Goal: Task Accomplishment & Management: Manage account settings

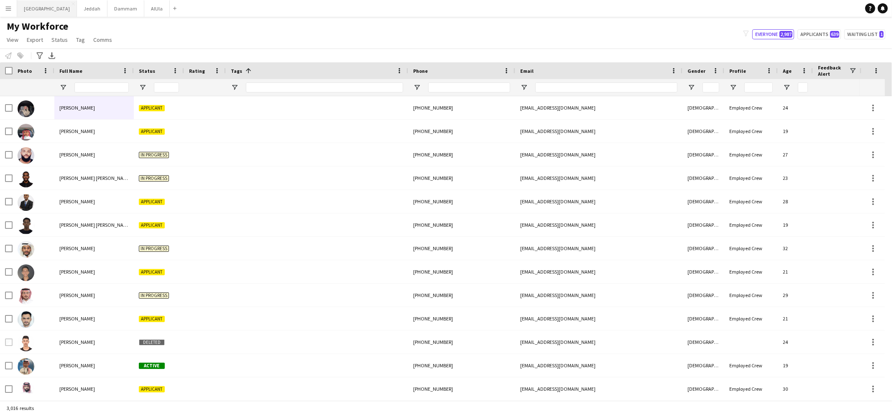
click at [29, 10] on button "Riyadh Close" at bounding box center [47, 8] width 60 height 16
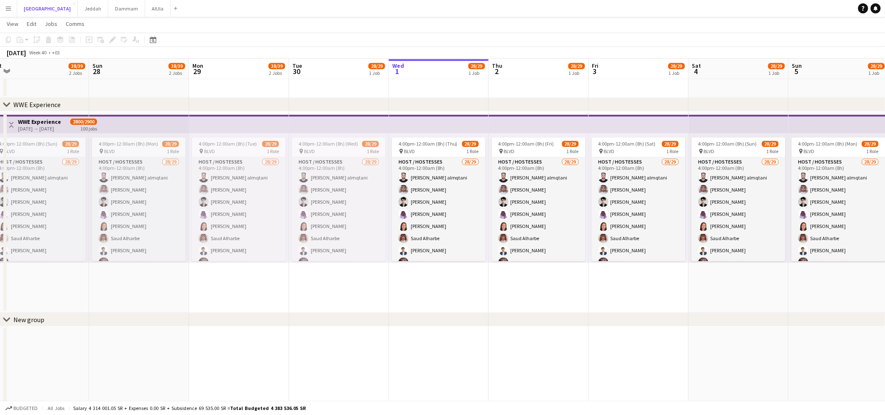
scroll to position [0, 199]
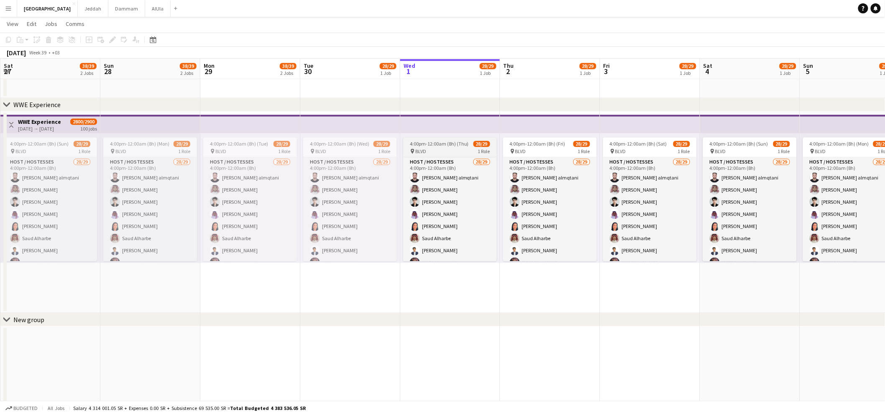
click at [432, 142] on span "4:00pm-12:00am (8h) (Thu)" at bounding box center [439, 143] width 59 height 6
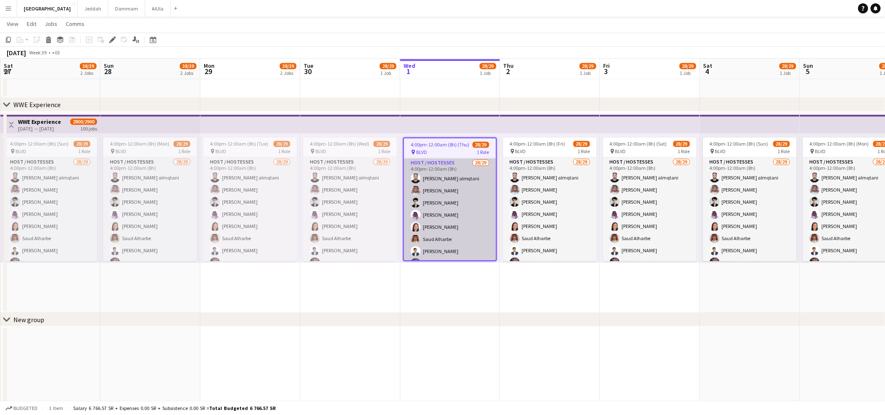
scroll to position [0, 0]
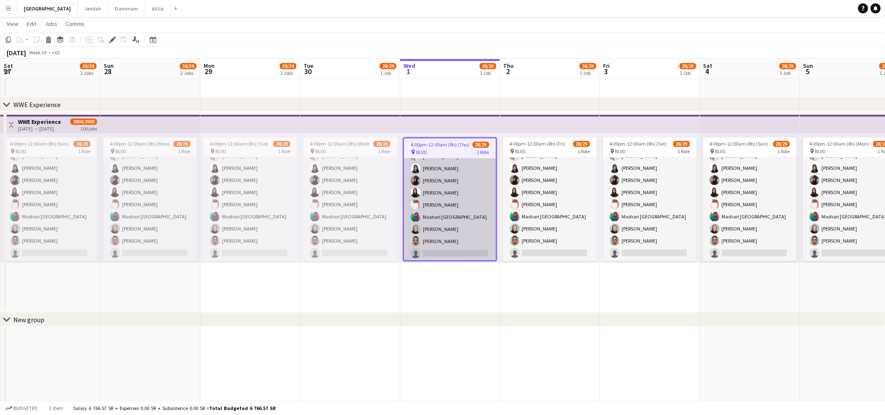
click at [441, 184] on app-card-role "Host / Hostesses 28/29 4:00pm-12:00am (8h) [PERSON_NAME] almqtani [PERSON_NAME]…" at bounding box center [450, 77] width 92 height 368
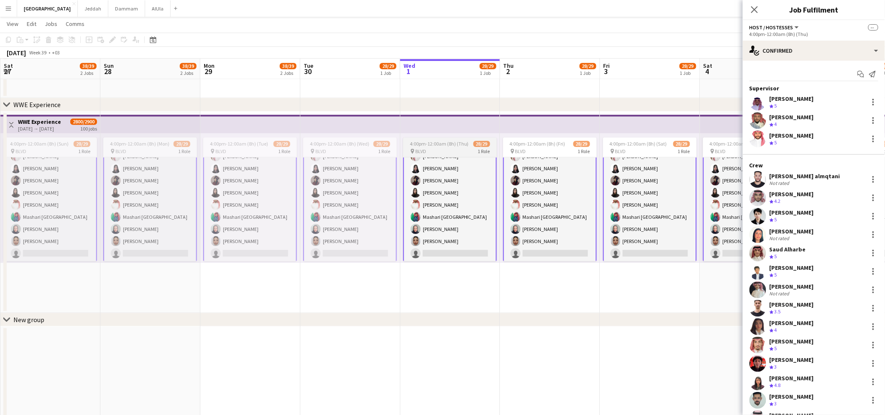
click at [436, 148] on div "pin BLVD 1 Role" at bounding box center [450, 151] width 94 height 7
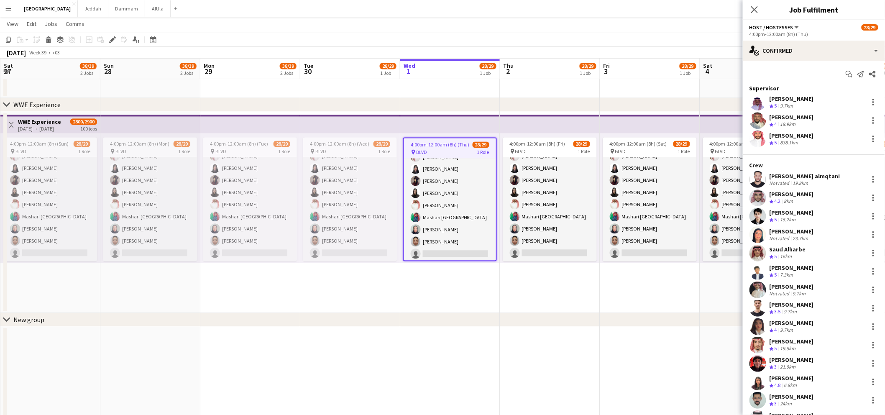
click at [437, 126] on app-top-bar at bounding box center [450, 124] width 100 height 18
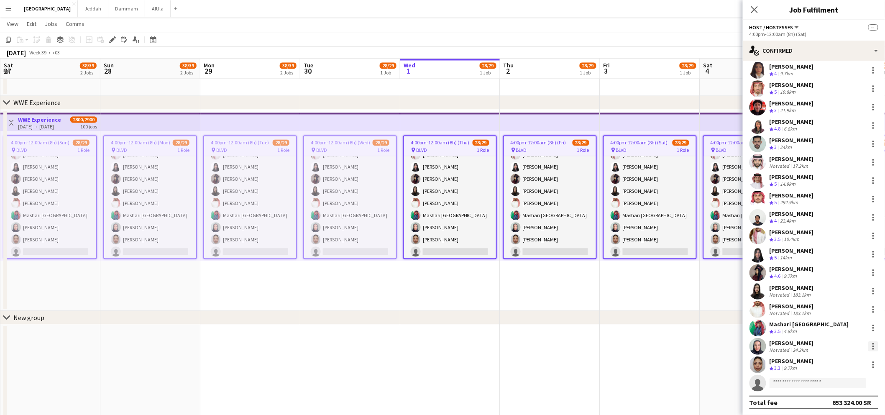
click at [868, 343] on div at bounding box center [873, 346] width 10 height 10
click at [832, 314] on button "Remove" at bounding box center [838, 310] width 65 height 20
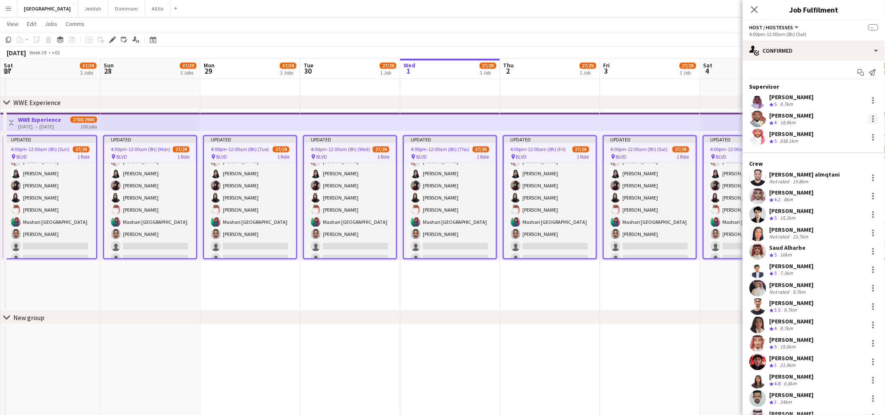
click at [868, 120] on div at bounding box center [873, 119] width 10 height 10
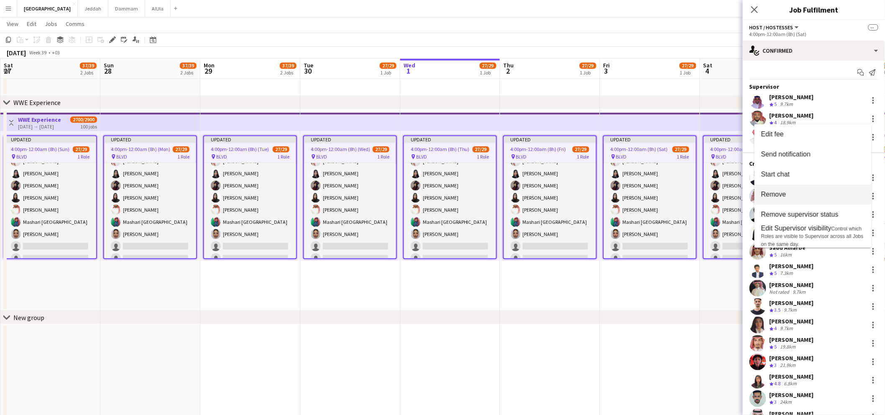
click at [810, 191] on span "Remove" at bounding box center [813, 195] width 104 height 8
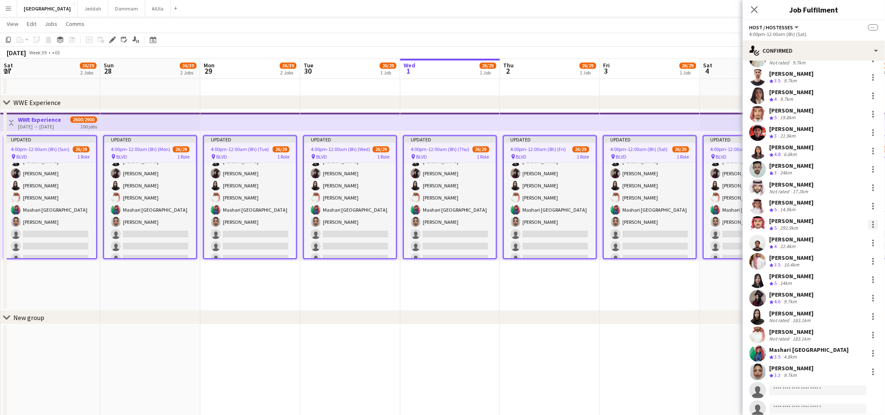
click at [868, 222] on div at bounding box center [873, 224] width 10 height 10
click at [847, 315] on button "Set as supervisor" at bounding box center [838, 319] width 65 height 20
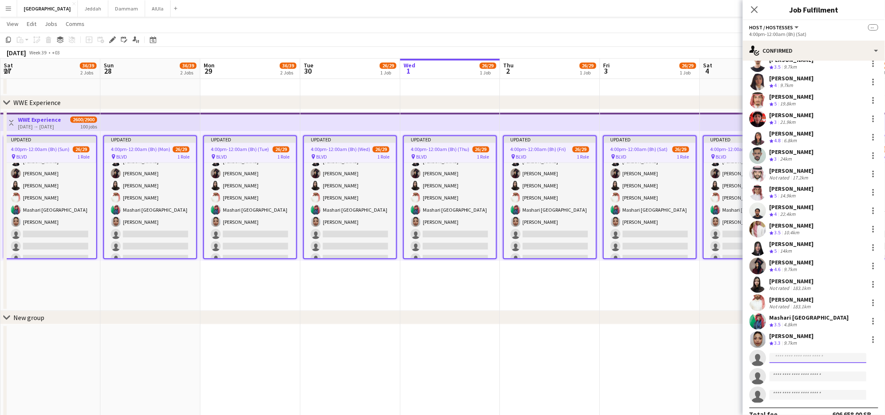
click at [792, 356] on input at bounding box center [817, 358] width 97 height 10
paste input "**********"
click at [784, 356] on input "**********" at bounding box center [817, 358] width 97 height 10
type input "**********"
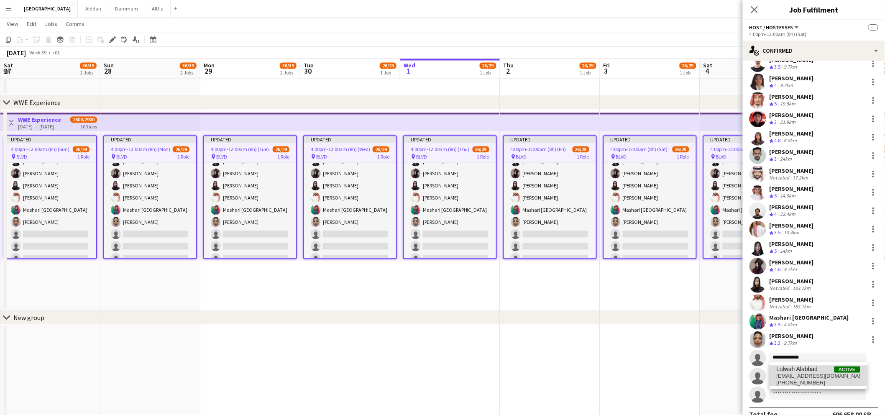
click at [783, 378] on span "[EMAIL_ADDRESS][DOMAIN_NAME]" at bounding box center [818, 375] width 84 height 7
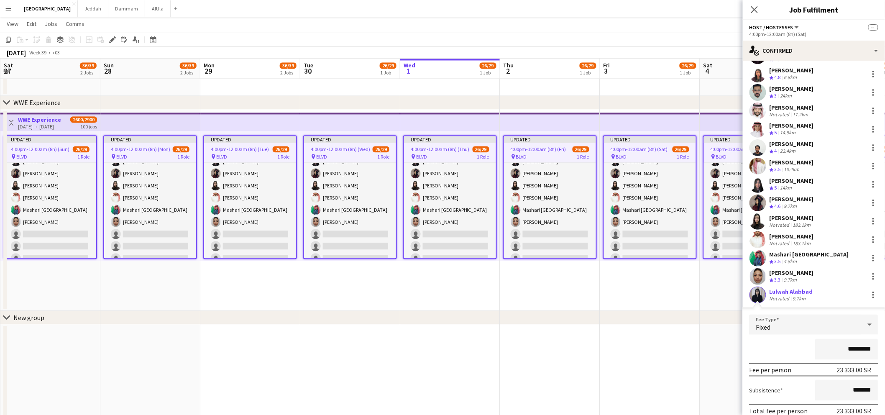
scroll to position [347, 0]
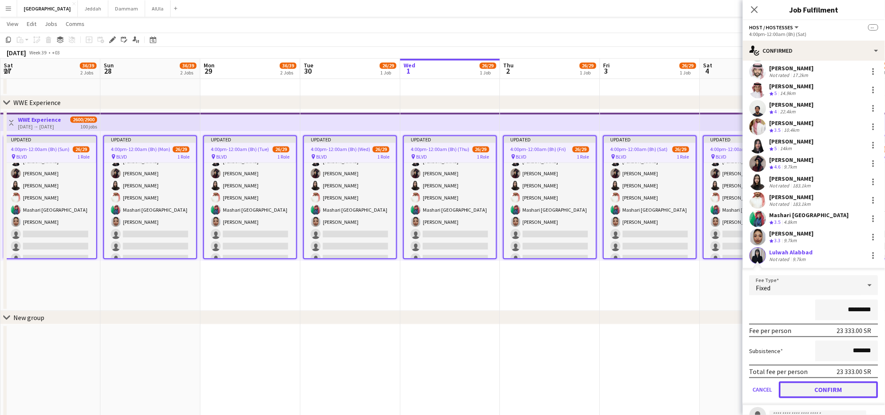
click at [799, 383] on button "Confirm" at bounding box center [828, 389] width 99 height 17
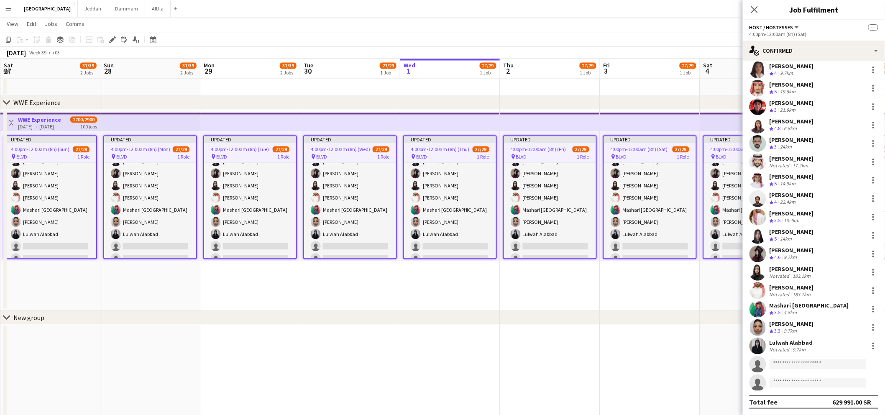
scroll to position [256, 0]
click at [780, 360] on input at bounding box center [817, 365] width 97 height 10
click at [787, 365] on input at bounding box center [817, 365] width 97 height 10
paste input "**********"
type input "**********"
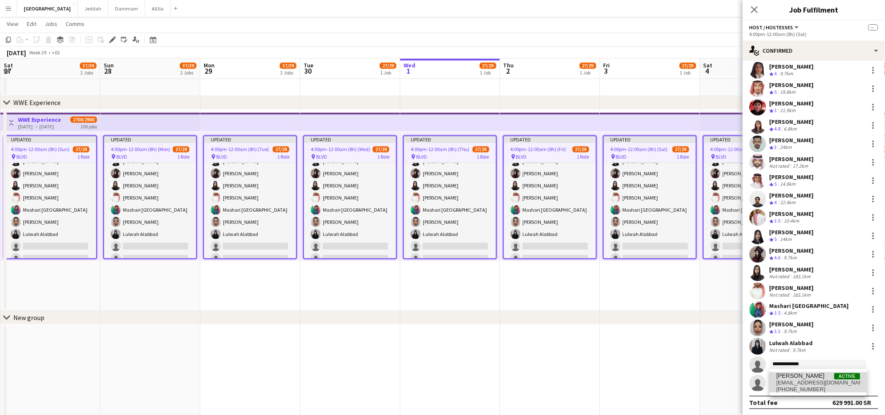
click at [787, 380] on span "[EMAIL_ADDRESS][DOMAIN_NAME]" at bounding box center [818, 382] width 84 height 7
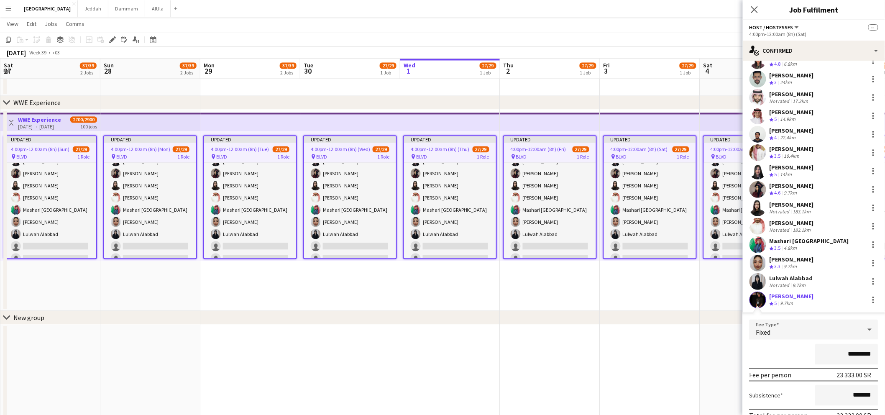
scroll to position [396, 0]
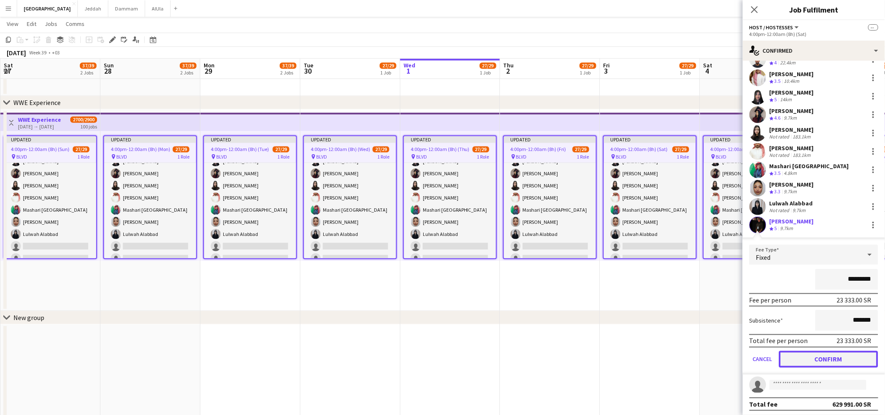
click at [819, 354] on button "Confirm" at bounding box center [828, 359] width 99 height 17
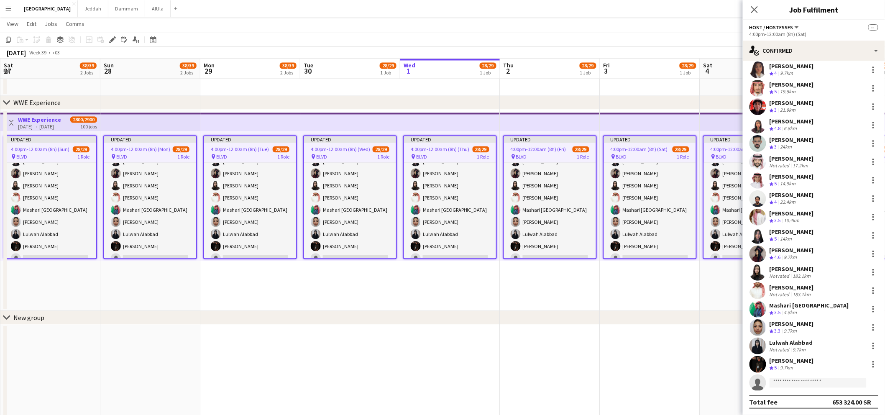
scroll to position [256, 0]
click at [786, 378] on input at bounding box center [817, 383] width 97 height 10
paste input "**********"
type input "**********"
click at [794, 352] on span "Can be approved on 82 of 100 positions." at bounding box center [818, 354] width 84 height 14
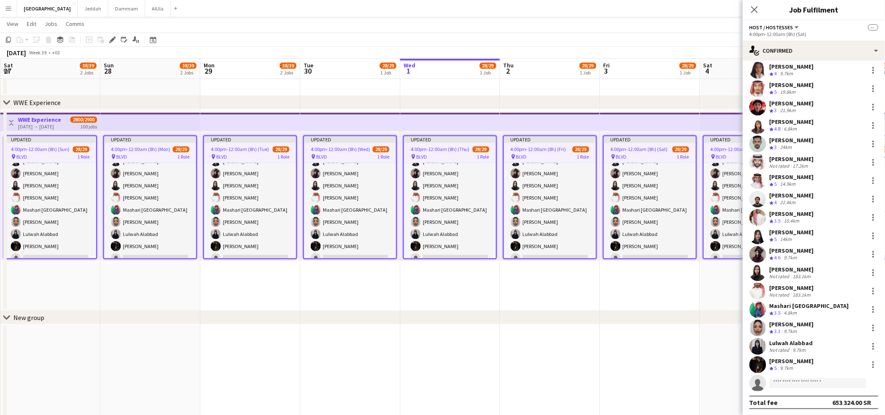
scroll to position [396, 0]
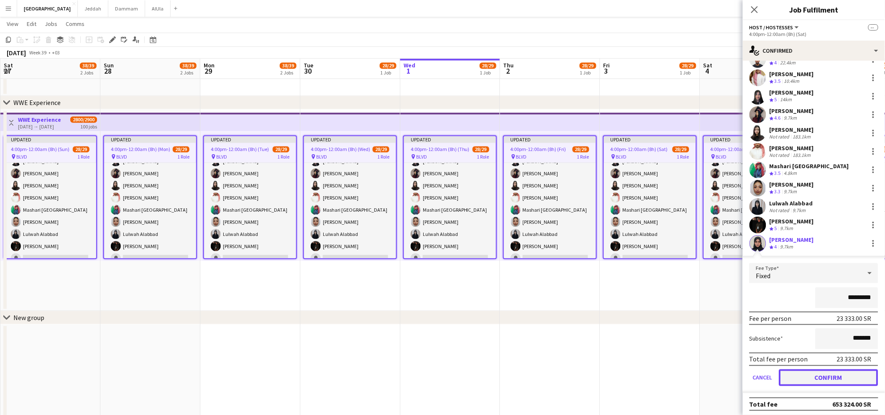
click at [798, 371] on button "Confirm" at bounding box center [828, 377] width 99 height 17
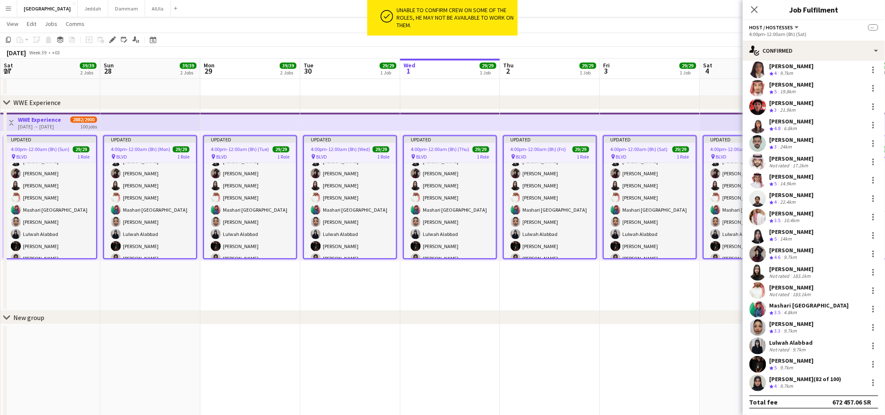
scroll to position [256, 0]
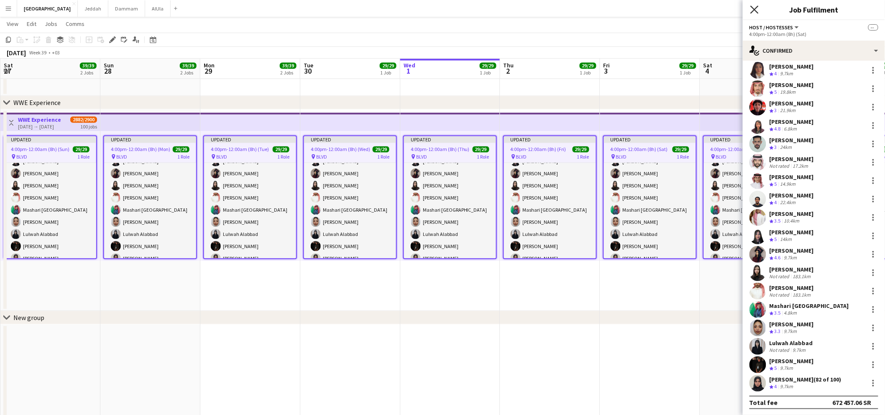
click at [754, 11] on icon "Close pop-in" at bounding box center [754, 9] width 8 height 8
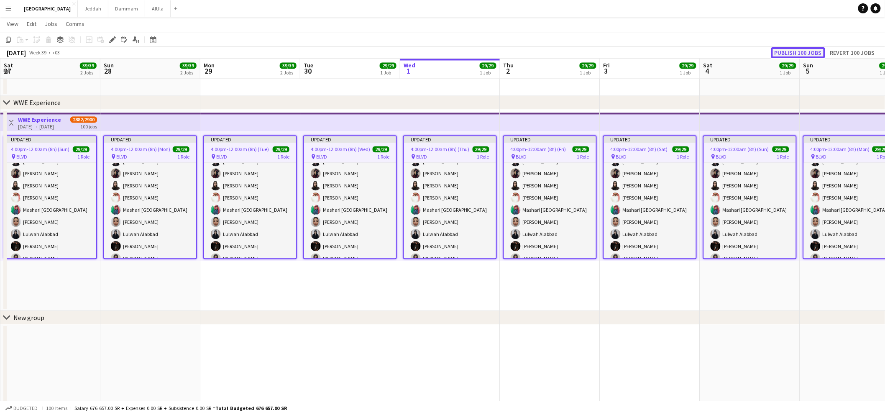
click at [805, 50] on button "Publish 100 jobs" at bounding box center [798, 52] width 54 height 11
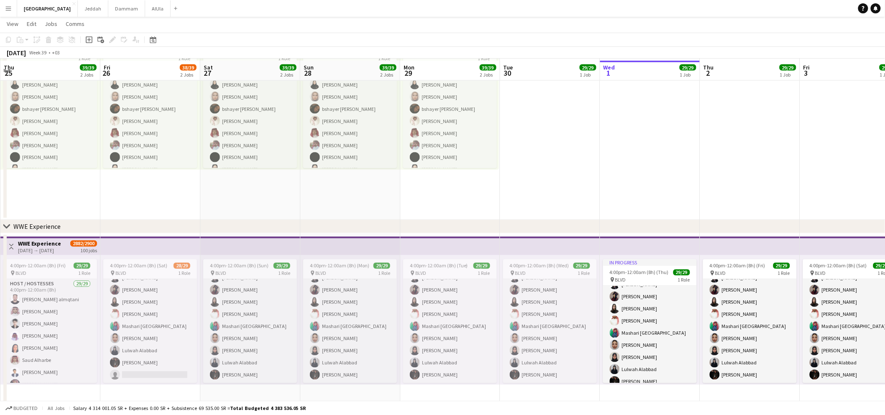
scroll to position [548, 0]
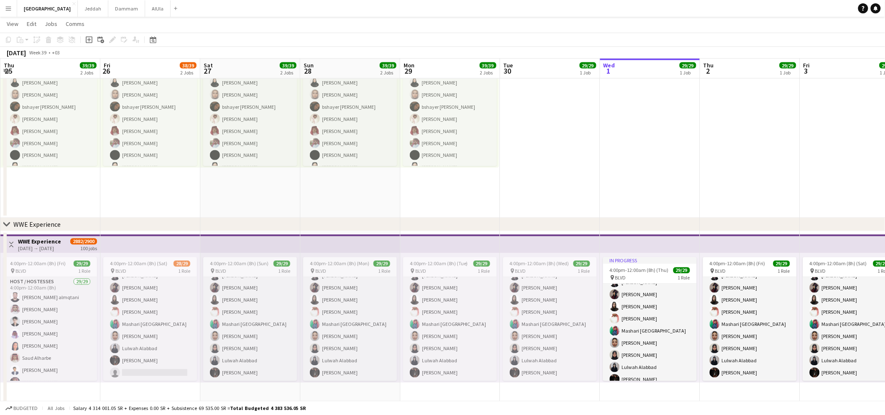
click at [467, 249] on app-top-bar at bounding box center [450, 244] width 100 height 18
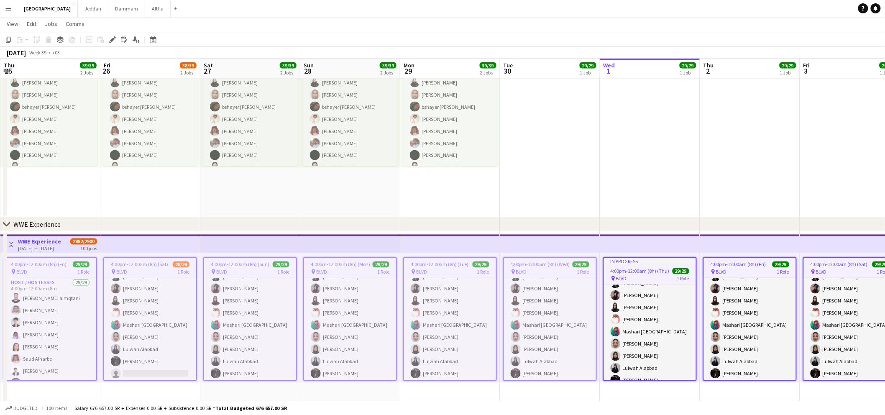
click at [636, 272] on span "4:00pm-12:00am (8h) (Thu)" at bounding box center [639, 271] width 59 height 6
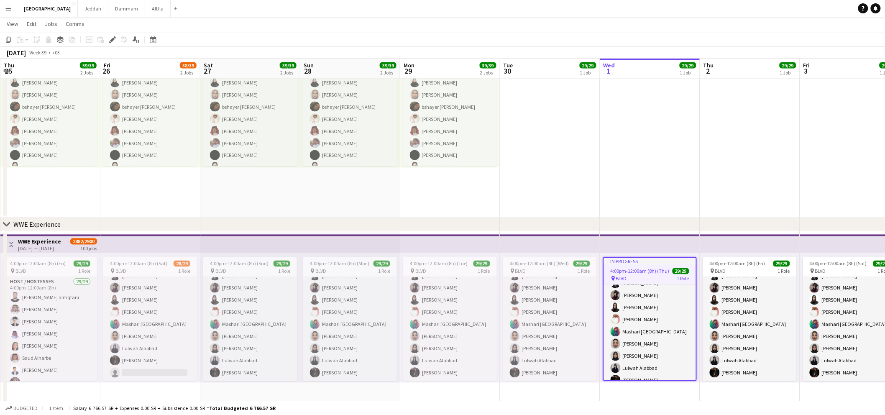
click at [553, 269] on div "pin BLVD 1 Role" at bounding box center [550, 271] width 94 height 7
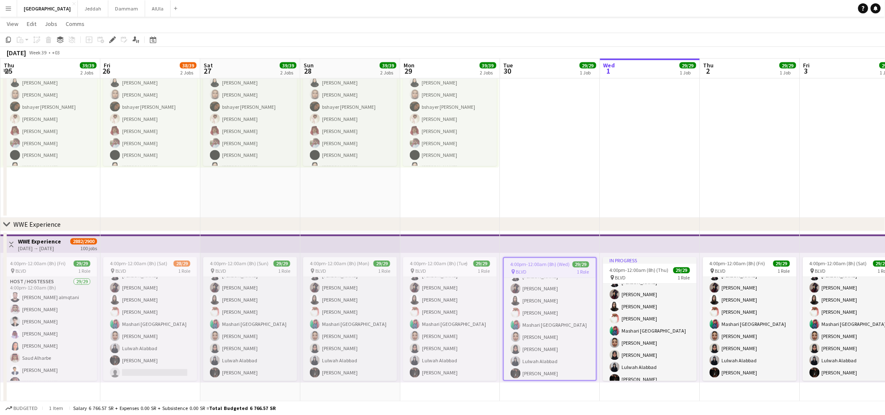
click at [483, 245] on app-top-bar at bounding box center [450, 244] width 100 height 18
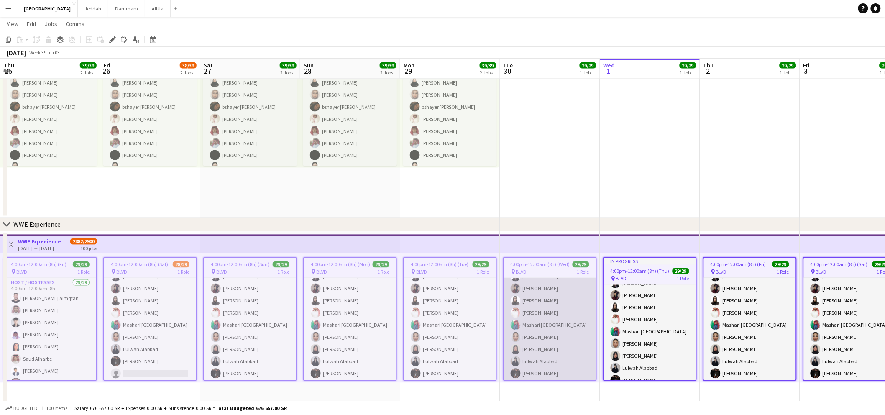
click at [575, 311] on app-card-role "Host / Hostesses 29/29 4:00pm-12:00am (8h) [PERSON_NAME] almqtani [PERSON_NAME]…" at bounding box center [550, 198] width 92 height 368
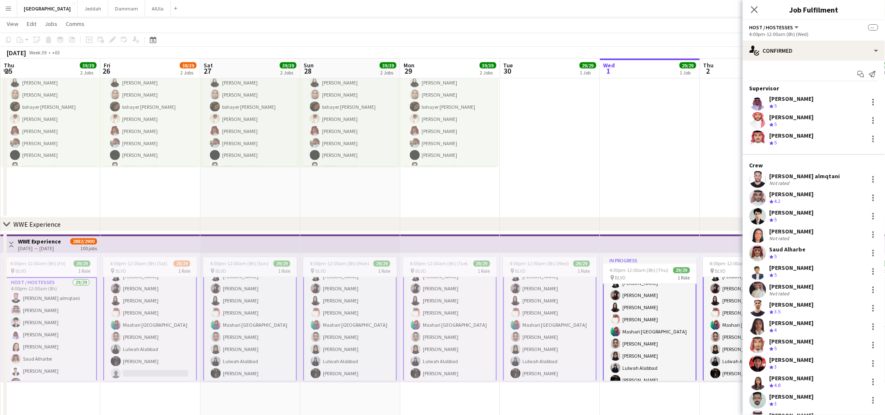
scroll to position [265, 0]
click at [868, 197] on div at bounding box center [873, 198] width 10 height 10
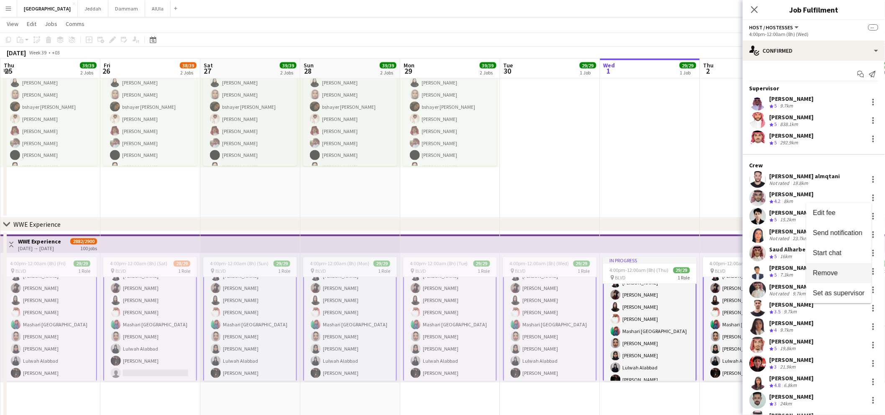
click at [824, 273] on span "Remove" at bounding box center [825, 272] width 25 height 7
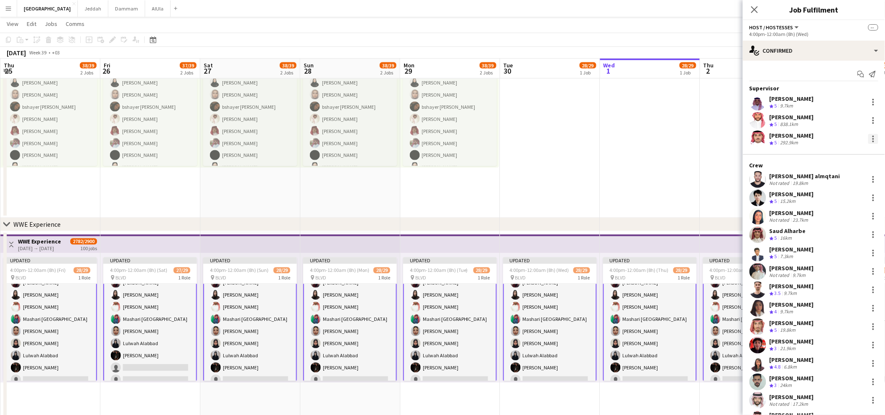
click at [868, 138] on div at bounding box center [873, 139] width 10 height 10
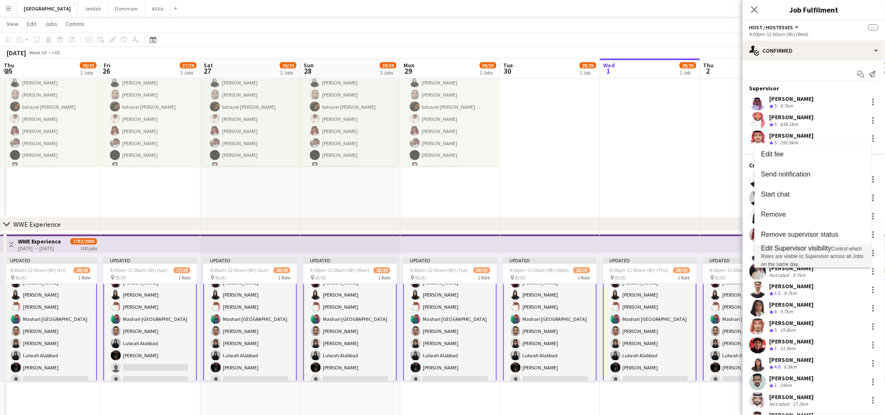
click at [817, 253] on span "Edit Supervisor visibility Control which Roles are visible to Supervisor across…" at bounding box center [813, 256] width 104 height 23
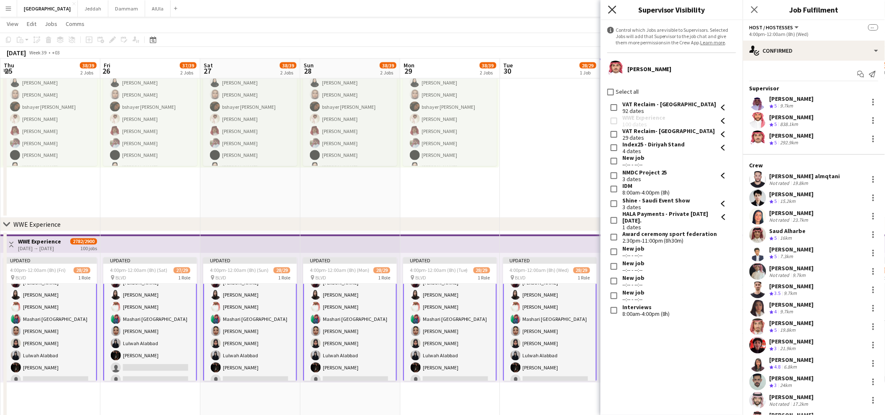
click at [612, 8] on icon "Close pop-in" at bounding box center [612, 9] width 8 height 8
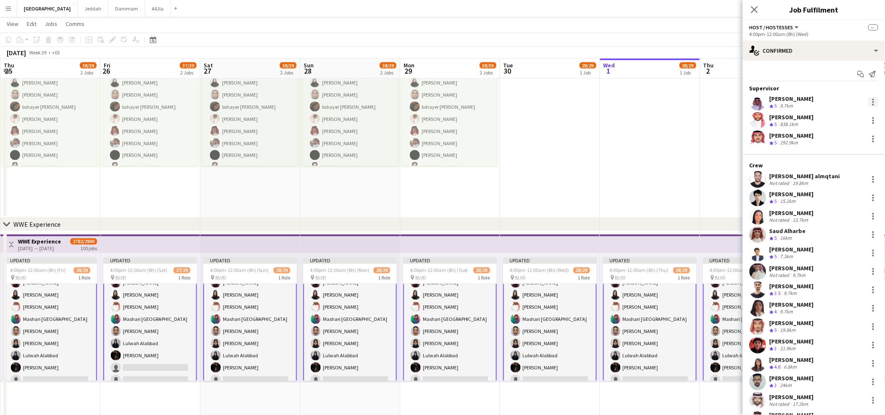
click at [868, 101] on div at bounding box center [873, 102] width 10 height 10
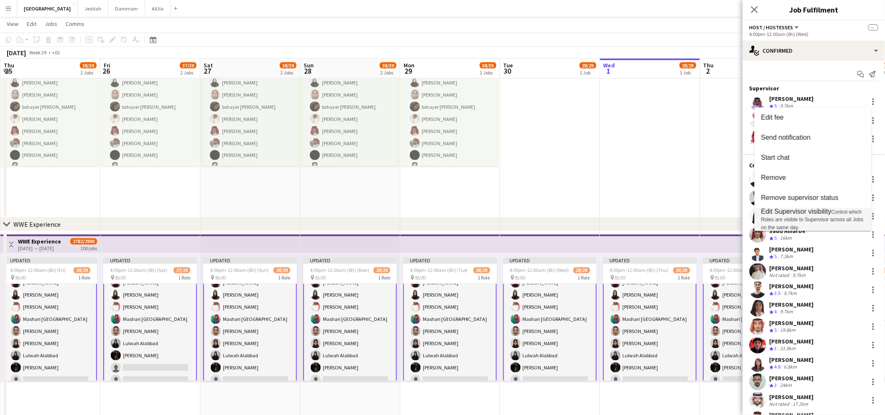
click at [783, 209] on span "Edit Supervisor visibility" at bounding box center [796, 211] width 70 height 7
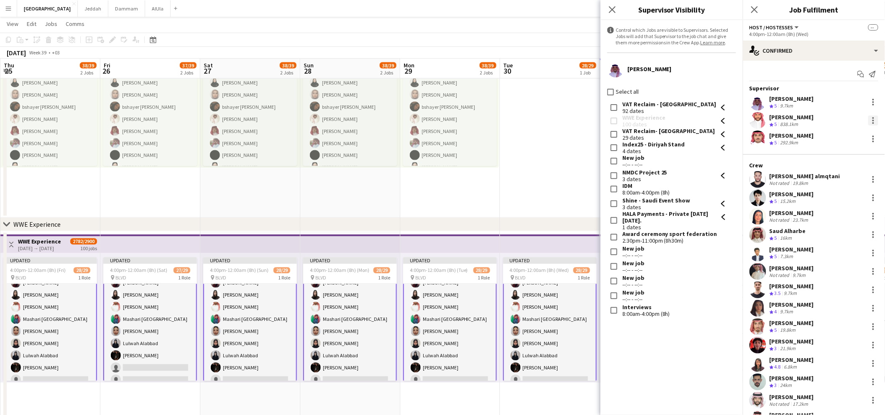
click at [868, 120] on div at bounding box center [873, 120] width 10 height 10
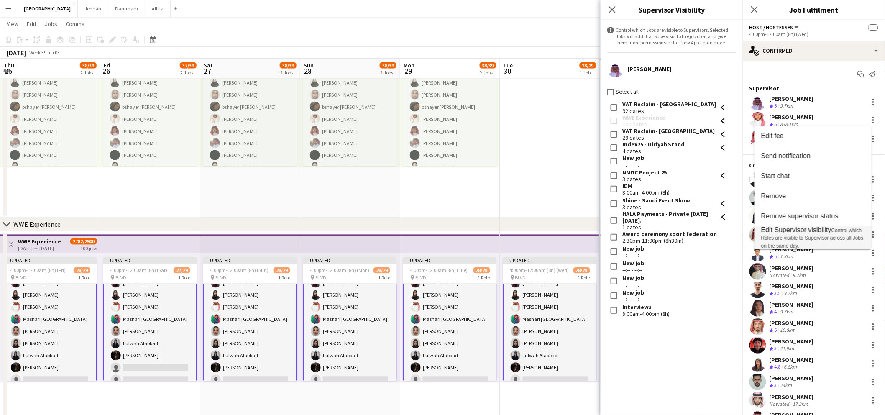
click at [781, 232] on span "Edit Supervisor visibility" at bounding box center [796, 229] width 70 height 7
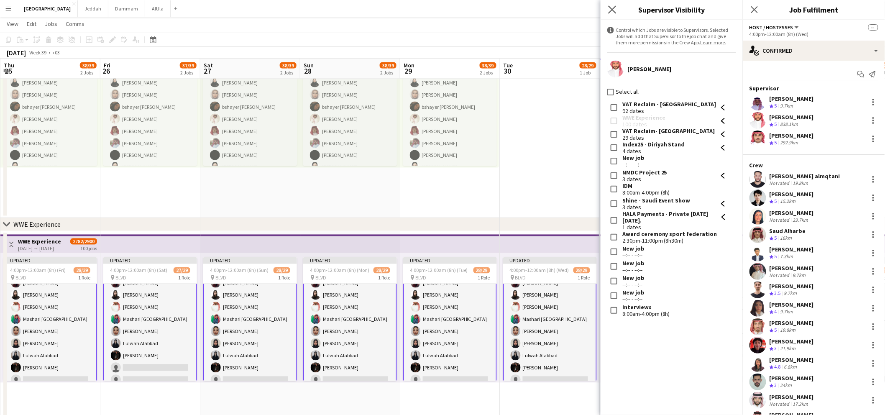
click at [617, 9] on app-icon "Close pop-in" at bounding box center [612, 10] width 12 height 12
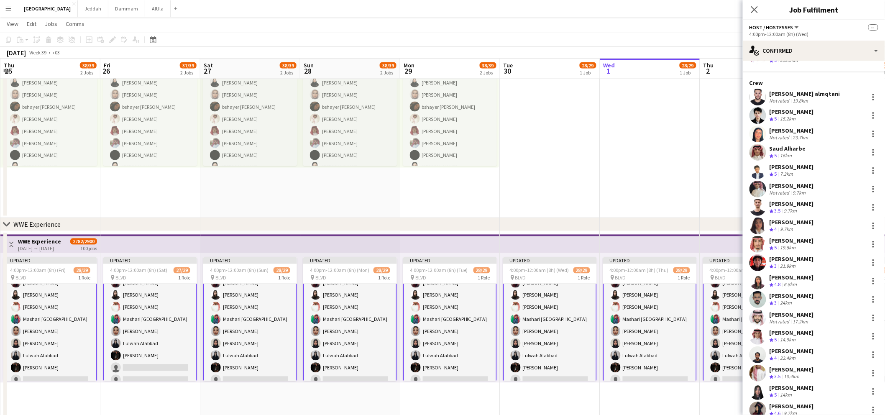
scroll to position [93, 0]
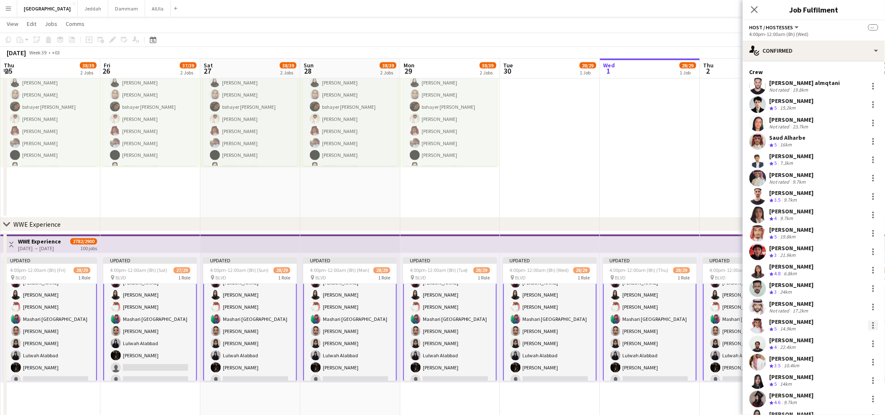
click at [868, 325] on div at bounding box center [873, 325] width 10 height 10
click at [826, 288] on span "Remove" at bounding box center [825, 288] width 25 height 7
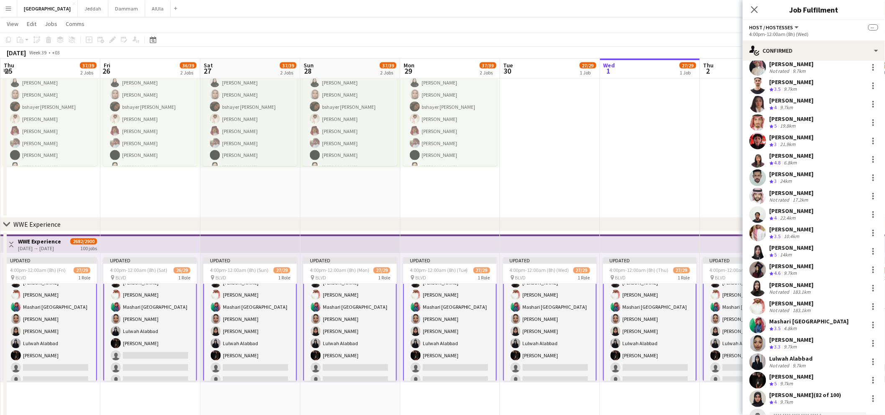
scroll to position [205, 0]
click at [868, 305] on div at bounding box center [873, 305] width 10 height 10
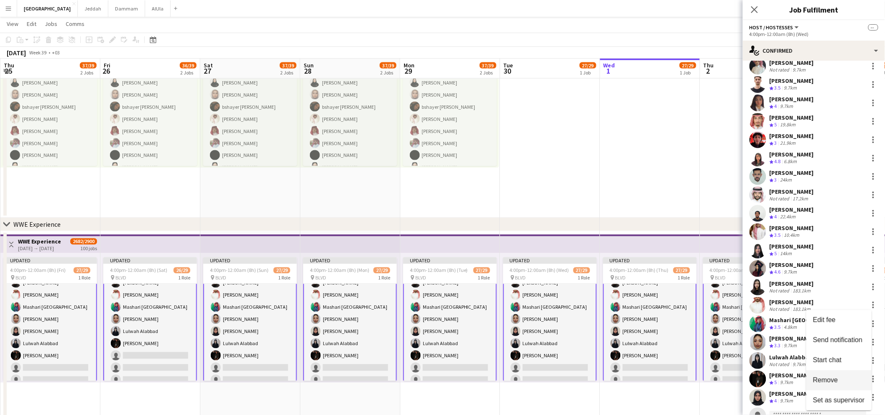
click at [835, 384] on button "Remove" at bounding box center [838, 380] width 65 height 20
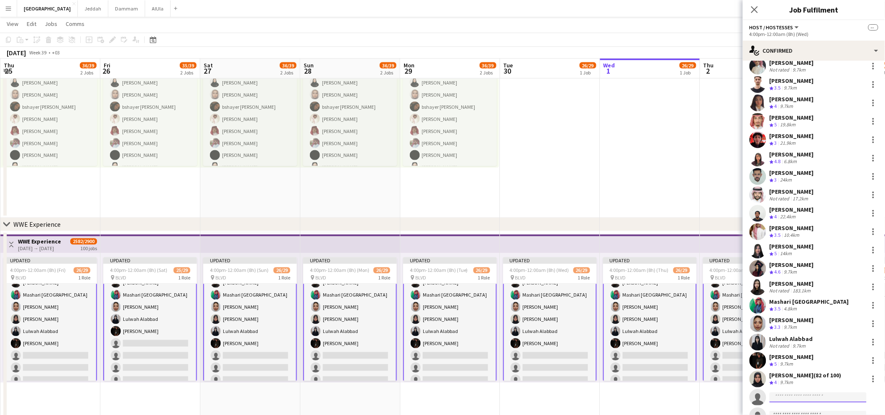
click at [786, 393] on input at bounding box center [817, 397] width 97 height 10
paste input "**********"
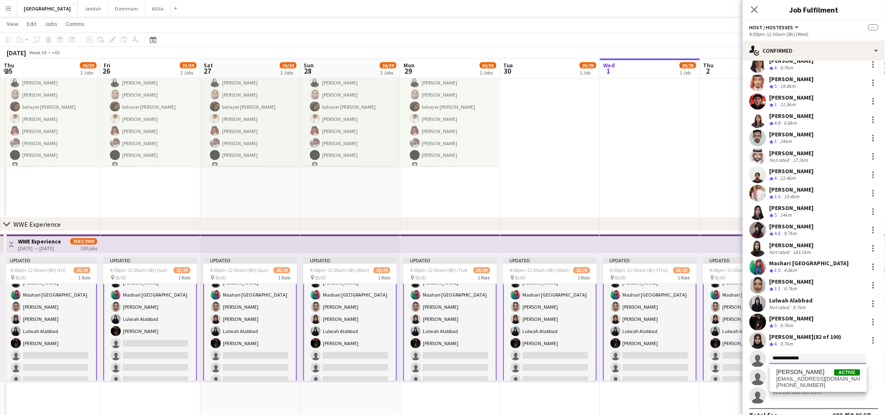
scroll to position [248, 0]
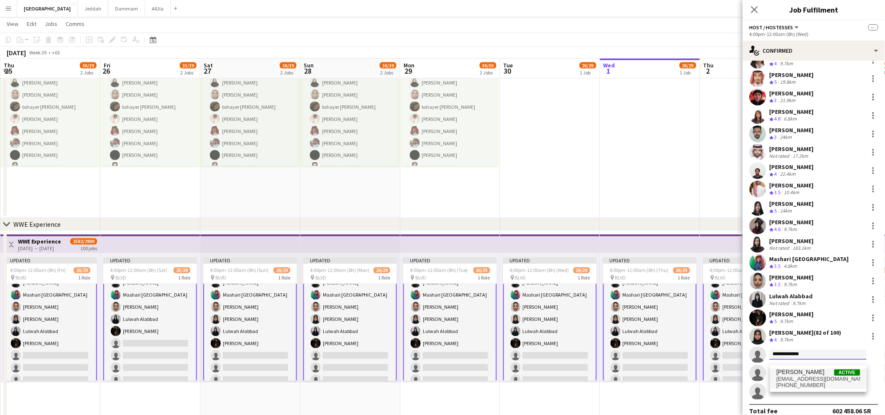
type input "**********"
click at [797, 377] on span "[EMAIL_ADDRESS][DOMAIN_NAME]" at bounding box center [818, 378] width 84 height 7
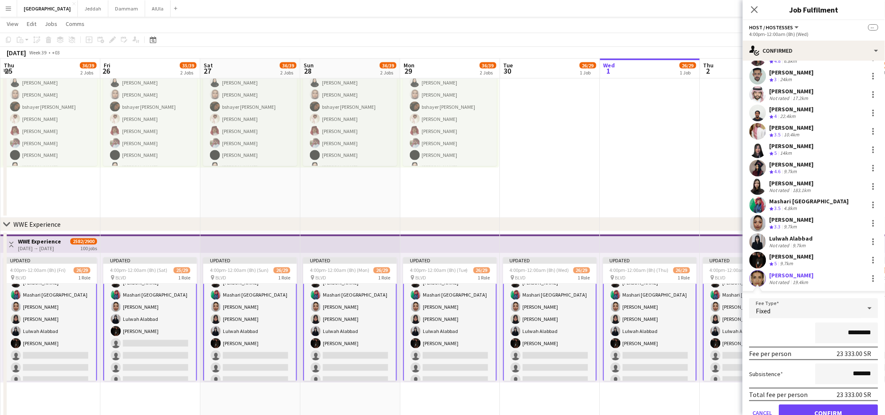
scroll to position [313, 0]
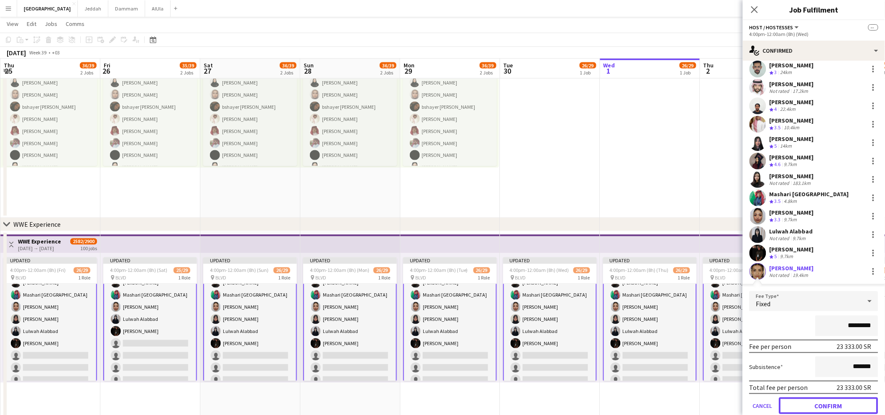
click at [803, 402] on button "Confirm" at bounding box center [828, 405] width 99 height 17
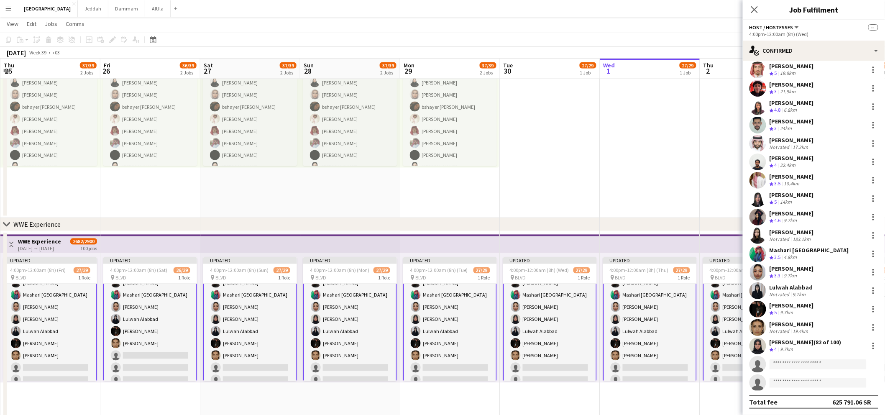
scroll to position [256, 0]
click at [783, 363] on input at bounding box center [817, 365] width 97 height 10
paste input "**********"
type input "**********"
click at [783, 379] on span "[PERSON_NAME]" at bounding box center [800, 375] width 48 height 7
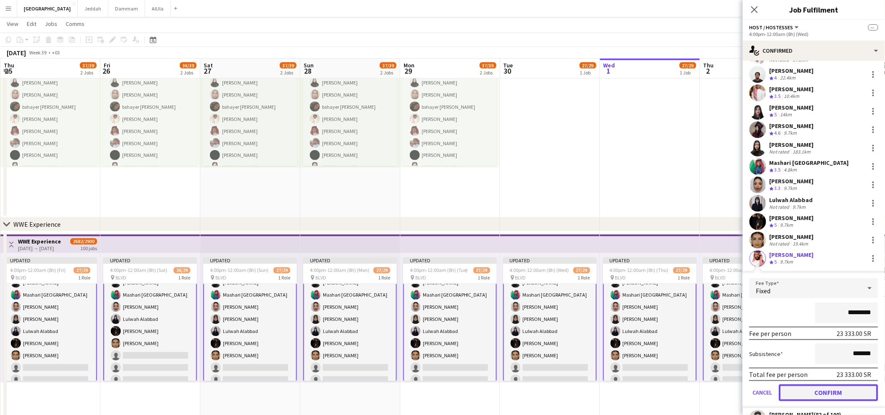
click at [816, 393] on button "Confirm" at bounding box center [828, 392] width 99 height 17
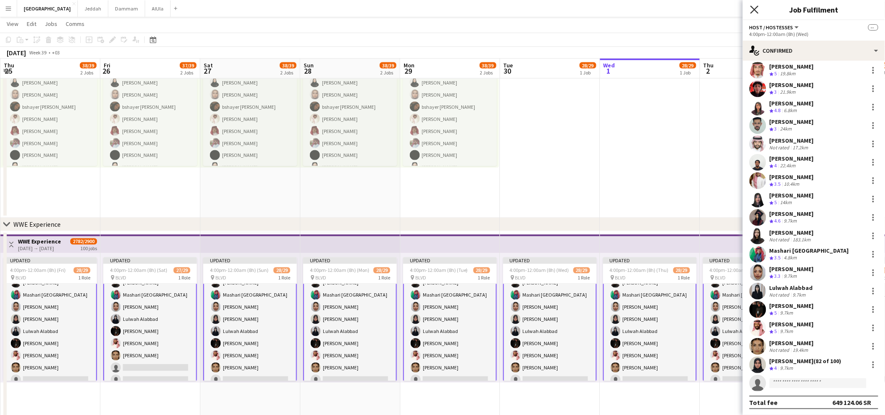
click at [756, 8] on icon at bounding box center [754, 9] width 8 height 8
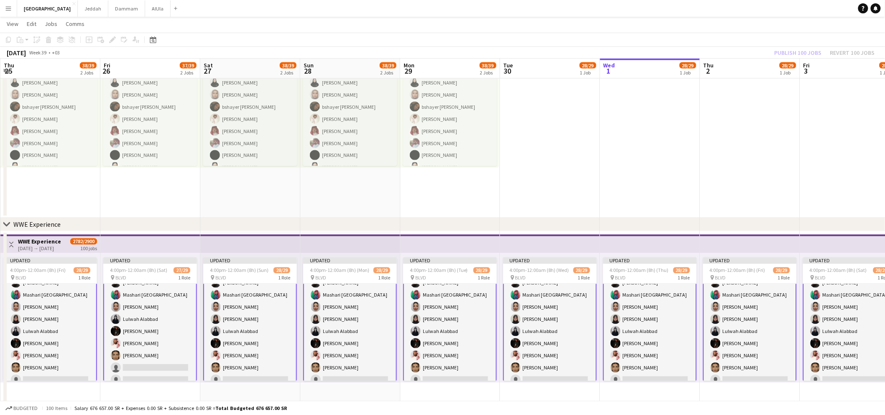
click at [805, 55] on div "Publish 100 jobs Revert 100 jobs" at bounding box center [824, 52] width 120 height 11
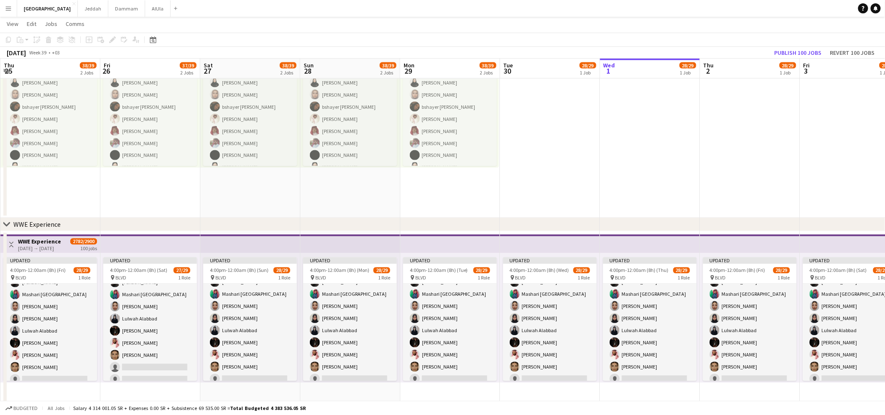
scroll to position [264, 0]
click at [798, 53] on button "Publish 100 jobs" at bounding box center [798, 52] width 54 height 11
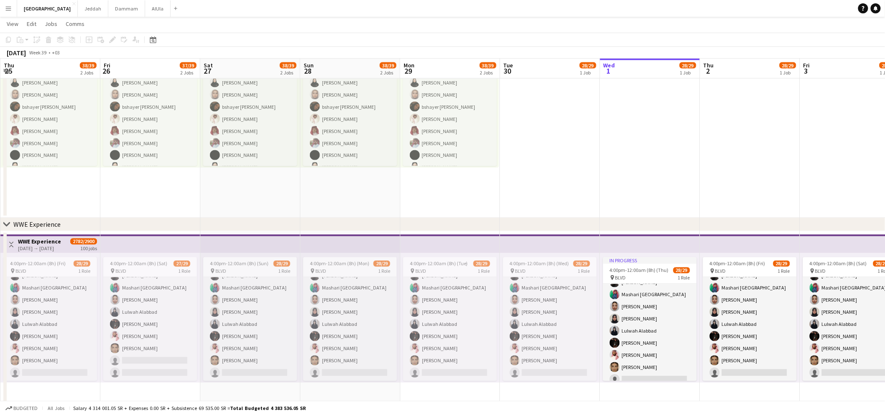
click at [6, 3] on button "Menu" at bounding box center [8, 8] width 17 height 17
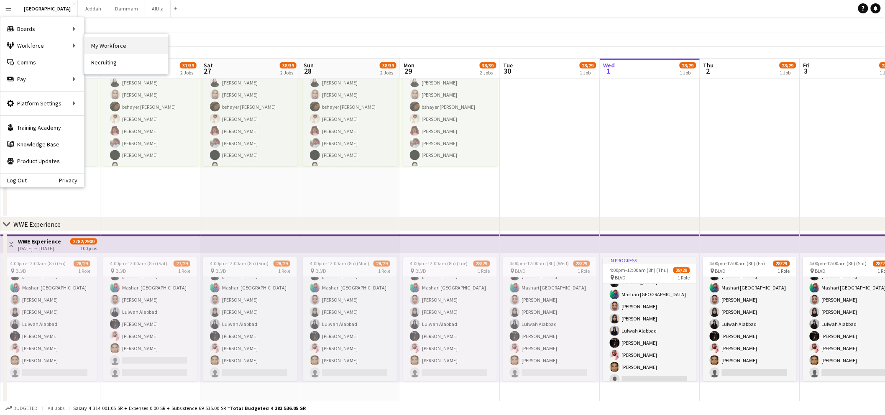
click at [117, 51] on link "My Workforce" at bounding box center [126, 45] width 84 height 17
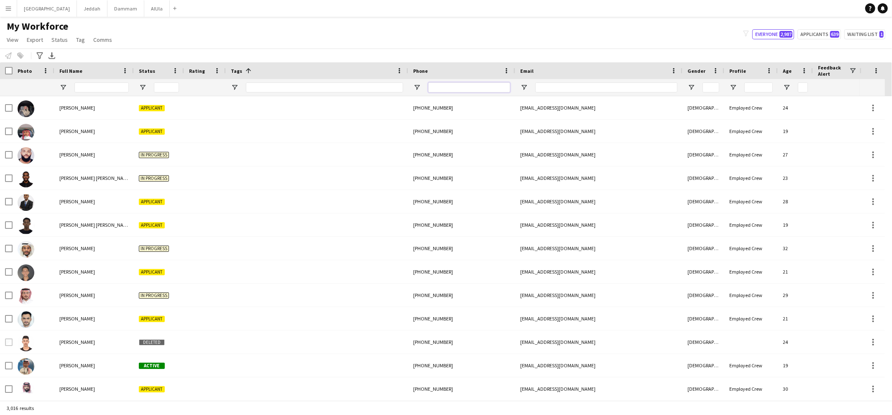
click at [490, 82] on input "Phone Filter Input" at bounding box center [469, 87] width 82 height 10
paste input "**********"
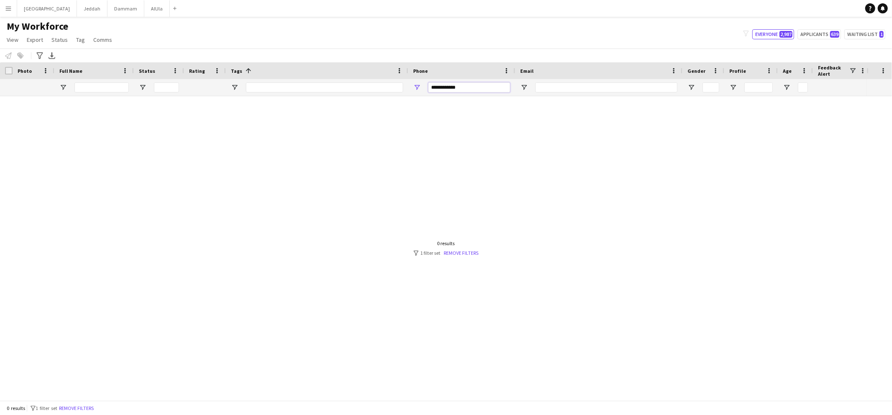
click at [440, 84] on input "**********" at bounding box center [469, 87] width 82 height 10
type input "*********"
click at [451, 250] on link "Remove filters" at bounding box center [461, 253] width 35 height 6
